Goal: Transaction & Acquisition: Purchase product/service

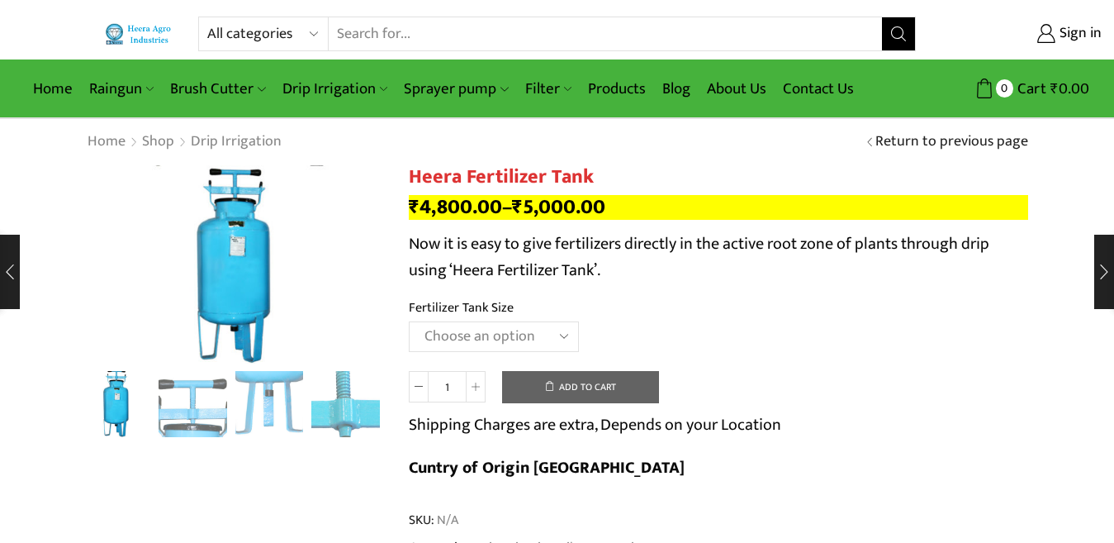
click at [254, 33] on select "All categories Accessories Air Release Valve Brush Cutter Domestic Use Drip Irr…" at bounding box center [267, 33] width 121 height 33
select select "filter"
click at [207, 17] on select "All categories Accessories Air Release Valve Brush Cutter Domestic Use Drip Irr…" at bounding box center [267, 33] width 121 height 33
click at [898, 36] on icon "Search button" at bounding box center [898, 33] width 15 height 15
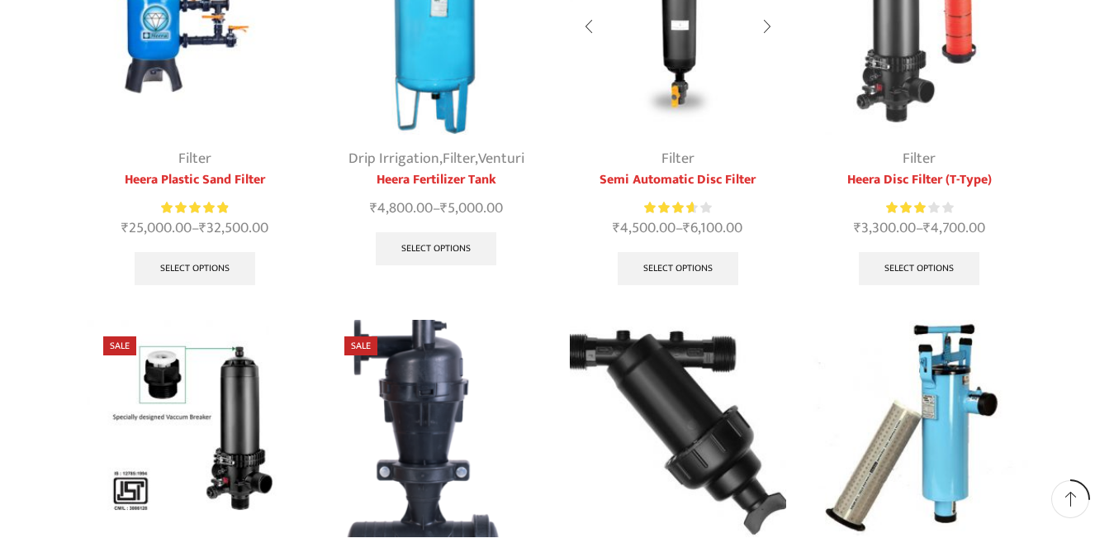
scroll to position [330, 0]
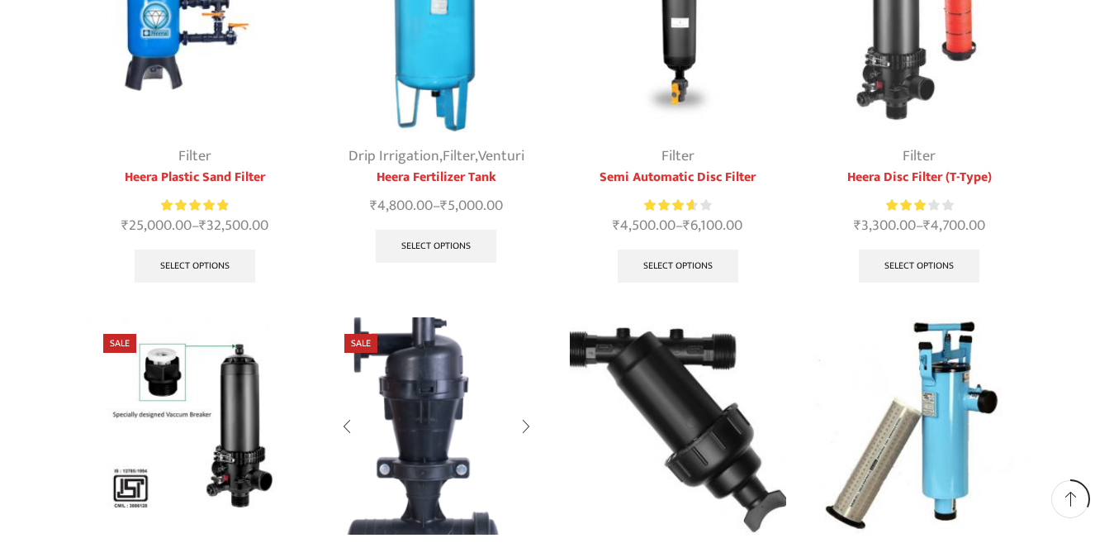
click at [413, 412] on img at bounding box center [436, 425] width 217 height 217
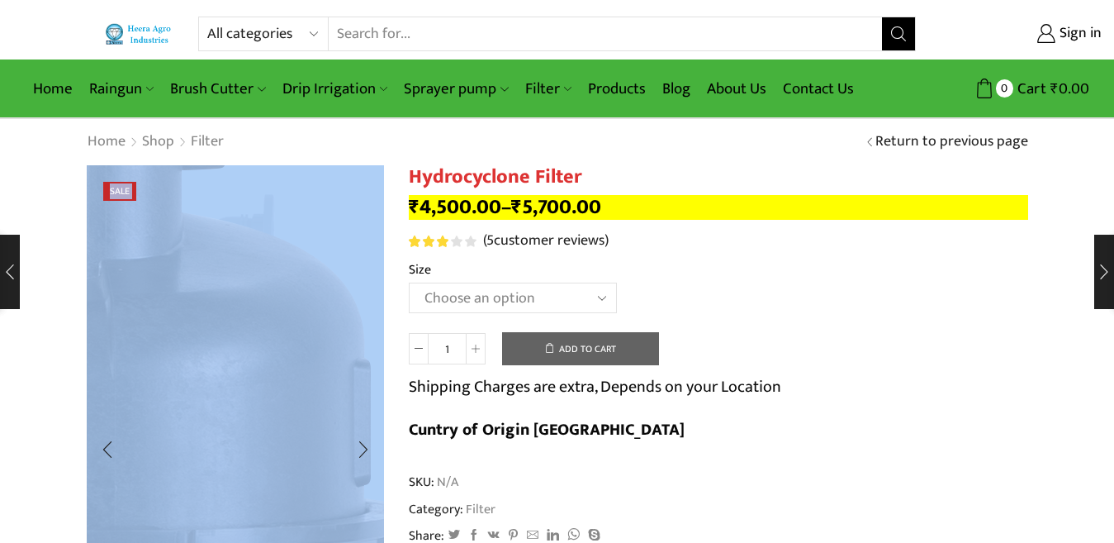
drag, startPoint x: 51, startPoint y: 167, endPoint x: 246, endPoint y: 346, distance: 264.8
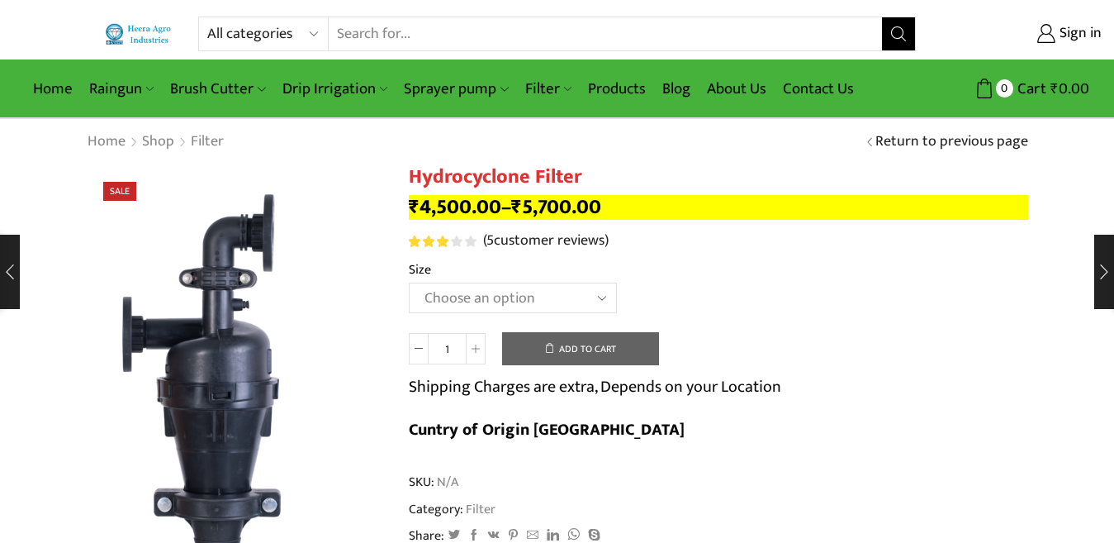
click at [617, 472] on span "SKU: N/A" at bounding box center [719, 481] width 620 height 19
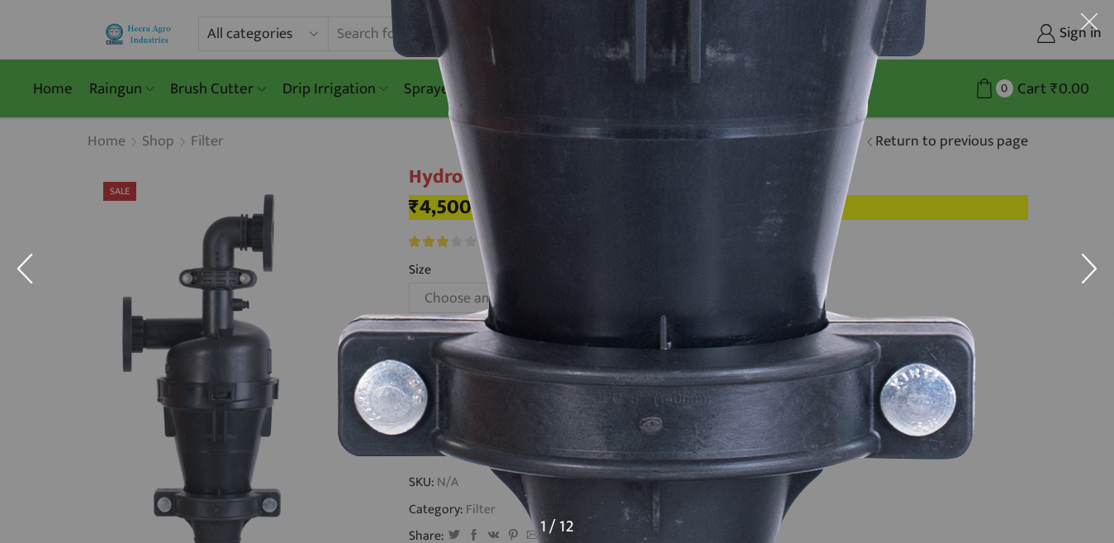
click at [1041, 417] on img at bounding box center [746, 100] width 1493 height 2811
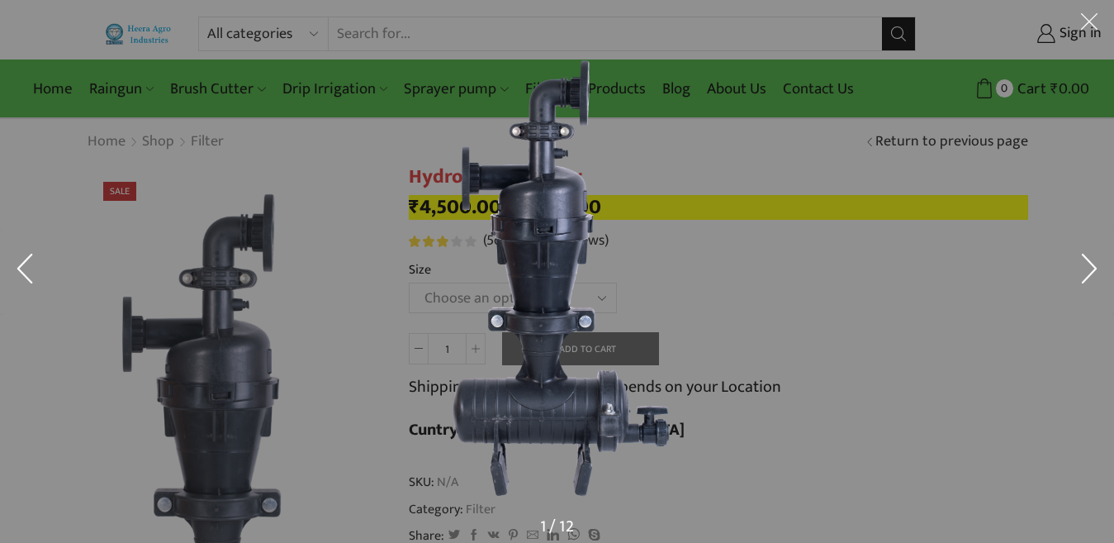
click at [1090, 12] on button at bounding box center [1090, 25] width 50 height 50
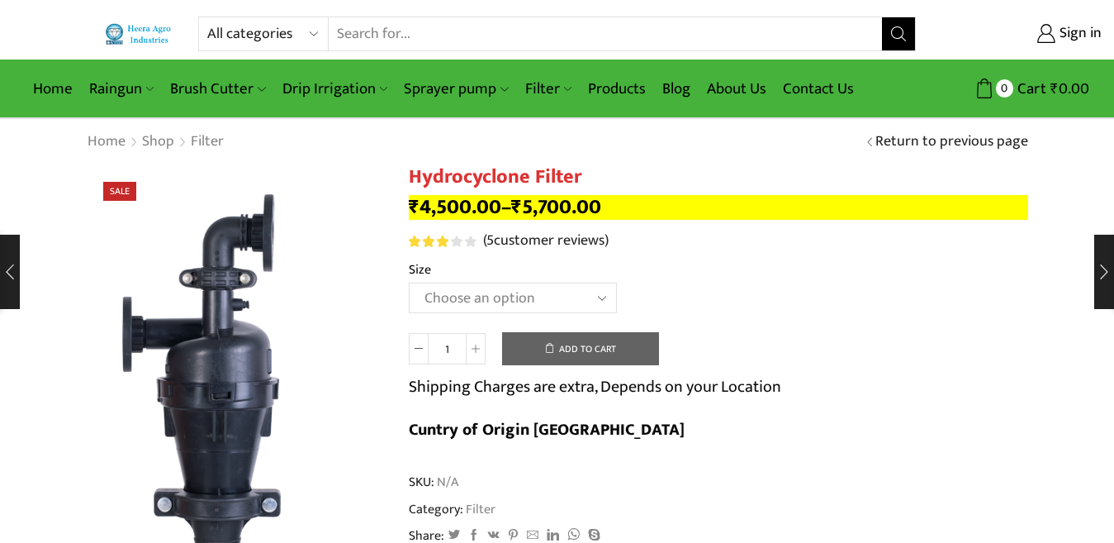
click at [467, 301] on select "Choose an option 2" Hydrocyclone Filter 2.5" Hydrocyclone Filter 3" Hydrocyclon…" at bounding box center [513, 297] width 208 height 31
select select "3" Hydrocyclone Filter"
click at [409, 282] on select "Choose an option 2" Hydrocyclone Filter 2.5" Hydrocyclone Filter 3" Hydrocyclon…" at bounding box center [513, 297] width 208 height 31
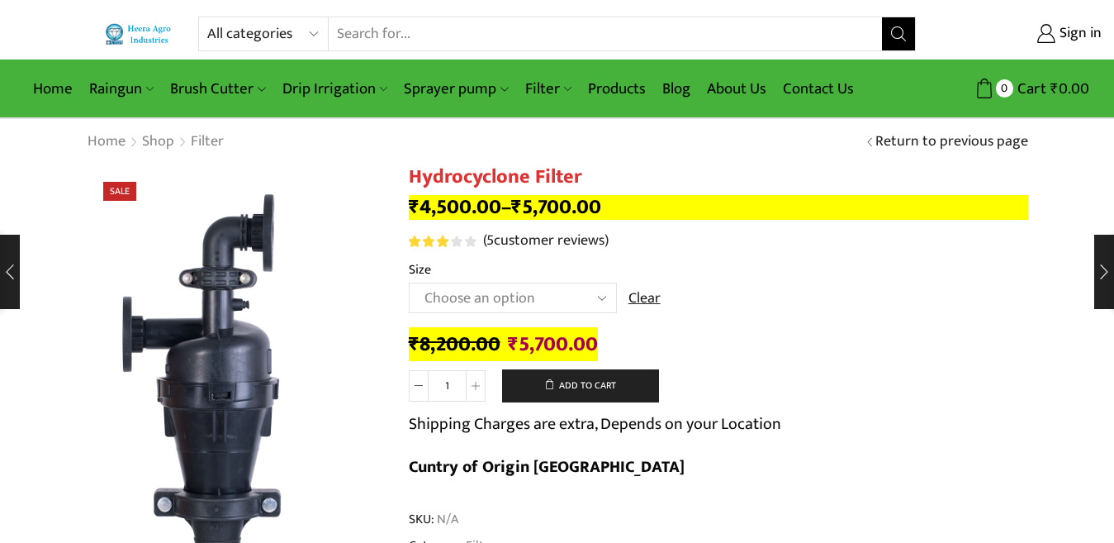
click at [263, 35] on select "All categories Accessories Air Release Valve Brush Cutter Domestic Use Drip Irr…" at bounding box center [267, 33] width 121 height 33
select select "drip-irrigation"
click at [207, 17] on select "All categories Accessories Air Release Valve Brush Cutter Domestic Use Drip Irr…" at bounding box center [267, 33] width 121 height 33
click at [887, 40] on button "Search" at bounding box center [898, 33] width 33 height 33
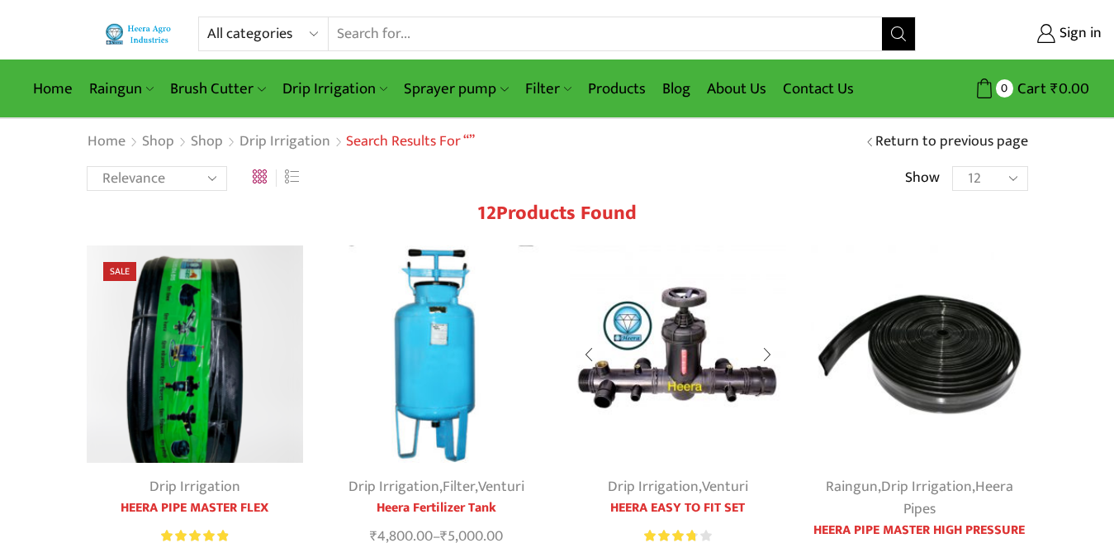
click at [686, 328] on img at bounding box center [678, 353] width 217 height 217
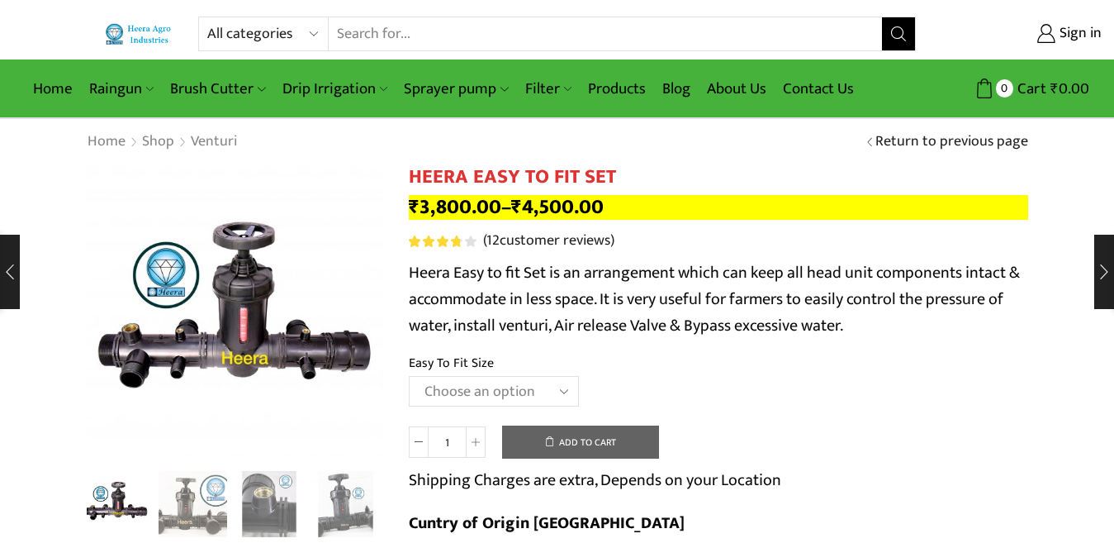
select select "3" Easy To Fit"
click at [409, 376] on select "Choose an option 2" Easy To Fit 2.5" Easy To Fit 3" Easy To Fit" at bounding box center [494, 391] width 170 height 31
